Goal: Ask a question

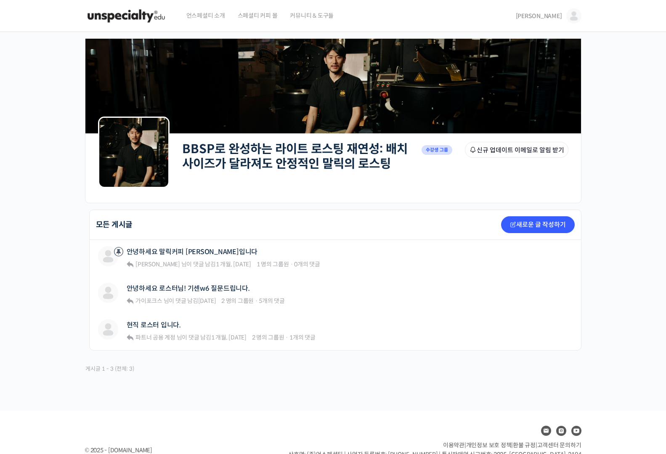
click at [556, 15] on span "[PERSON_NAME]" at bounding box center [539, 16] width 46 height 8
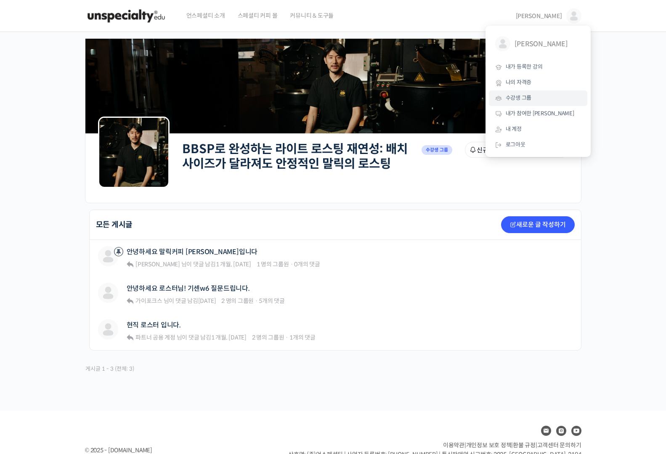
click at [524, 100] on span "수강생 그룹" at bounding box center [519, 97] width 26 height 7
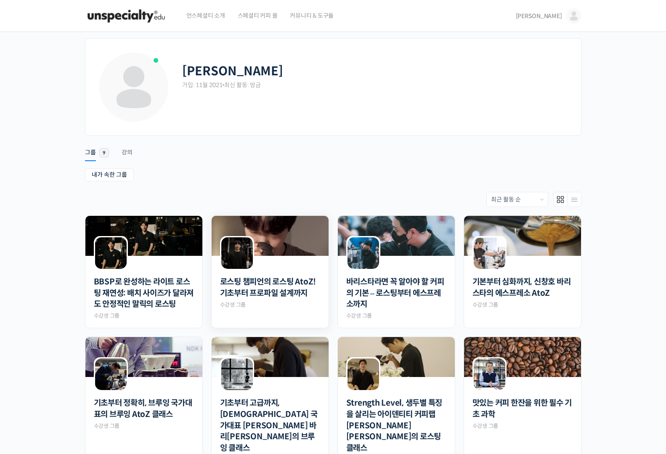
click at [288, 302] on div "로스팅 챔피언의 로스팅 AtoZ! 기초부터 프로파일 설계까지 Private 수강생 그룹" at bounding box center [270, 289] width 100 height 39
click at [290, 289] on link "로스팅 챔피언의 로스팅 AtoZ! 기초부터 프로파일 설계까지" at bounding box center [270, 288] width 100 height 22
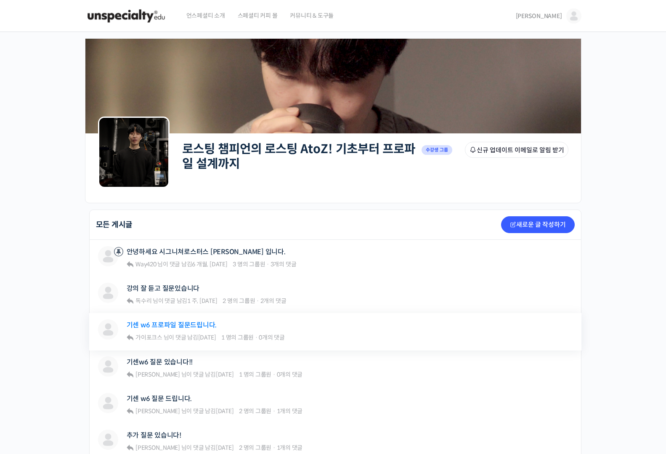
click at [196, 327] on link "기센 w6 프로파일 질문드립니다." at bounding box center [172, 325] width 90 height 8
click at [29, 219] on div "로스팅 챔피언의 로스팅 AtoZ! 기초부터 프로파일 설계까지 Private 수강생 그룹 그룹원 신규 업데이트 이메일로 알림 받기 Private…" at bounding box center [333, 441] width 666 height 819
click at [148, 290] on link "강의 잘 듣고 질문있습니다" at bounding box center [163, 288] width 73 height 8
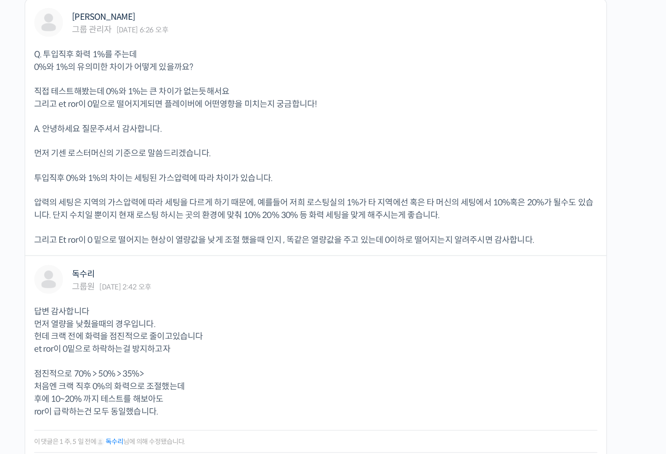
scroll to position [287, 0]
